Goal: Task Accomplishment & Management: Use online tool/utility

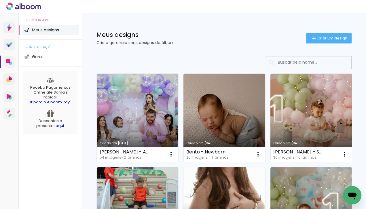
click at [253, 21] on div "Meus designs Crie e gerencie seus designs de álbum Criar um design" at bounding box center [224, 31] width 284 height 37
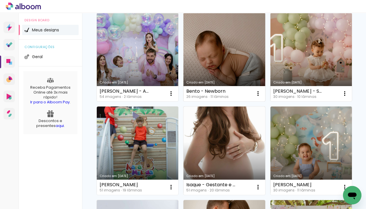
scroll to position [62, 0]
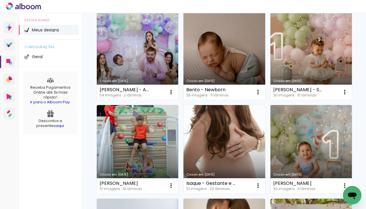
click at [214, 153] on link "Criado em [DATE]" at bounding box center [225, 149] width 82 height 89
